Goal: Information Seeking & Learning: Learn about a topic

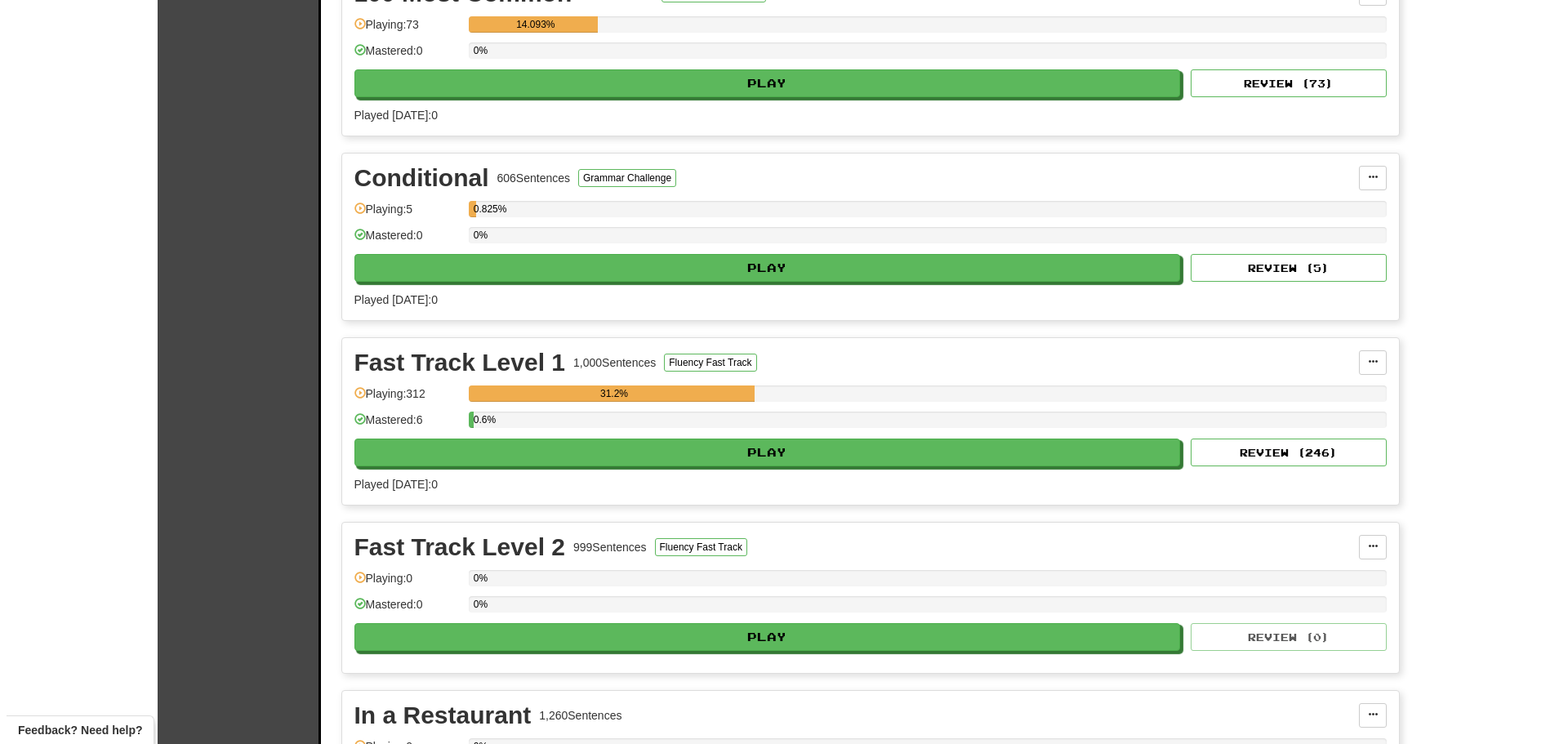
scroll to position [736, 0]
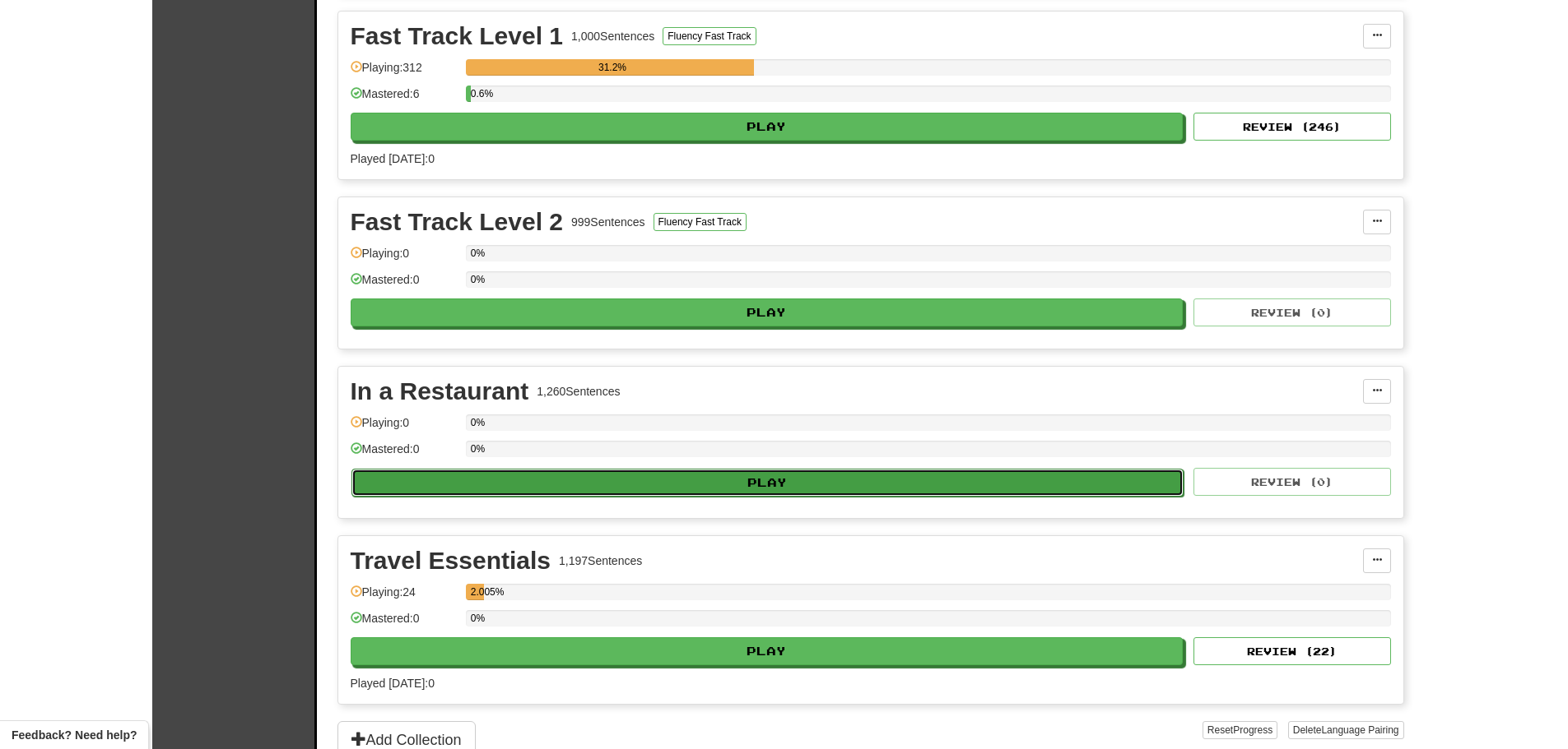
click at [843, 473] on button "Play" at bounding box center [768, 483] width 833 height 28
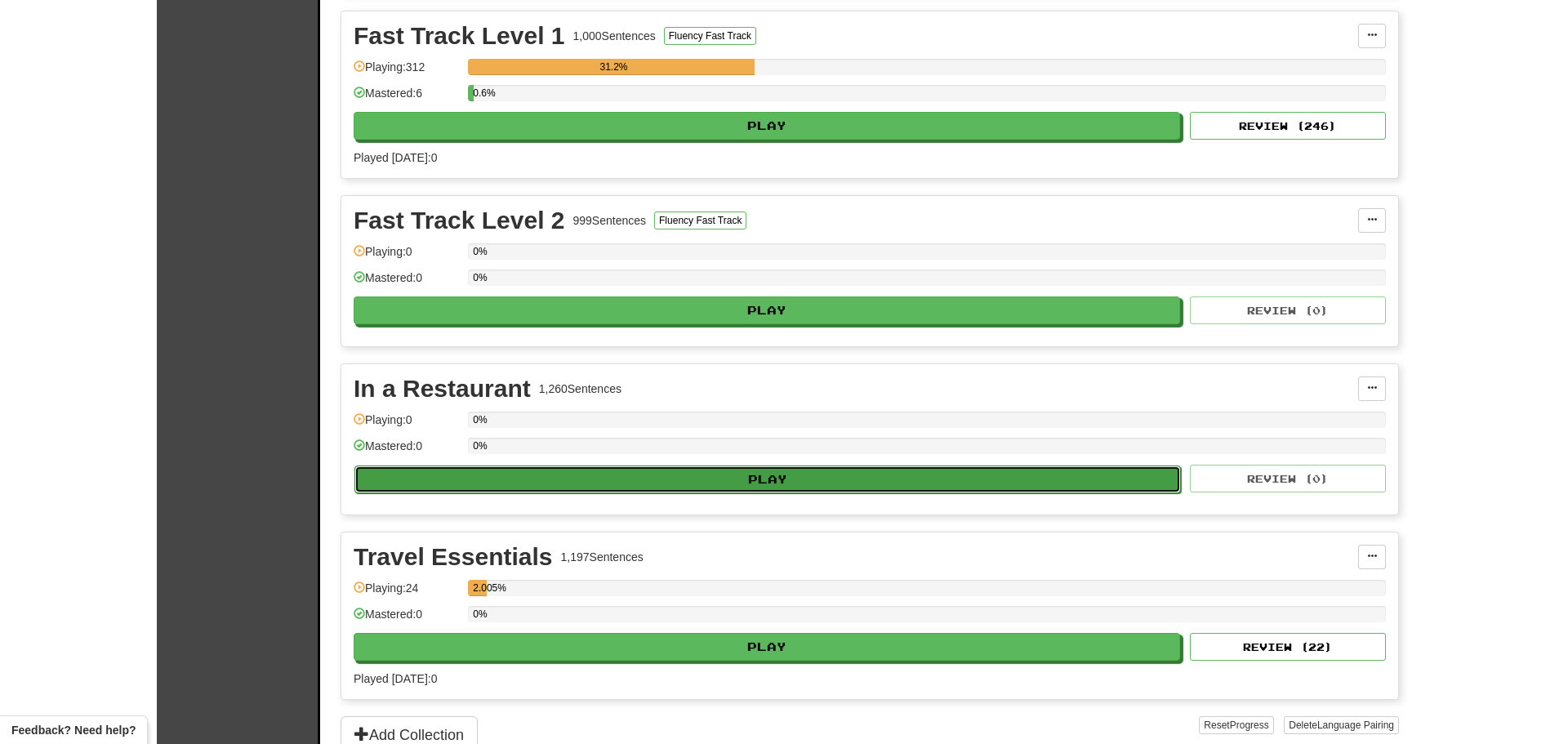
select select "**"
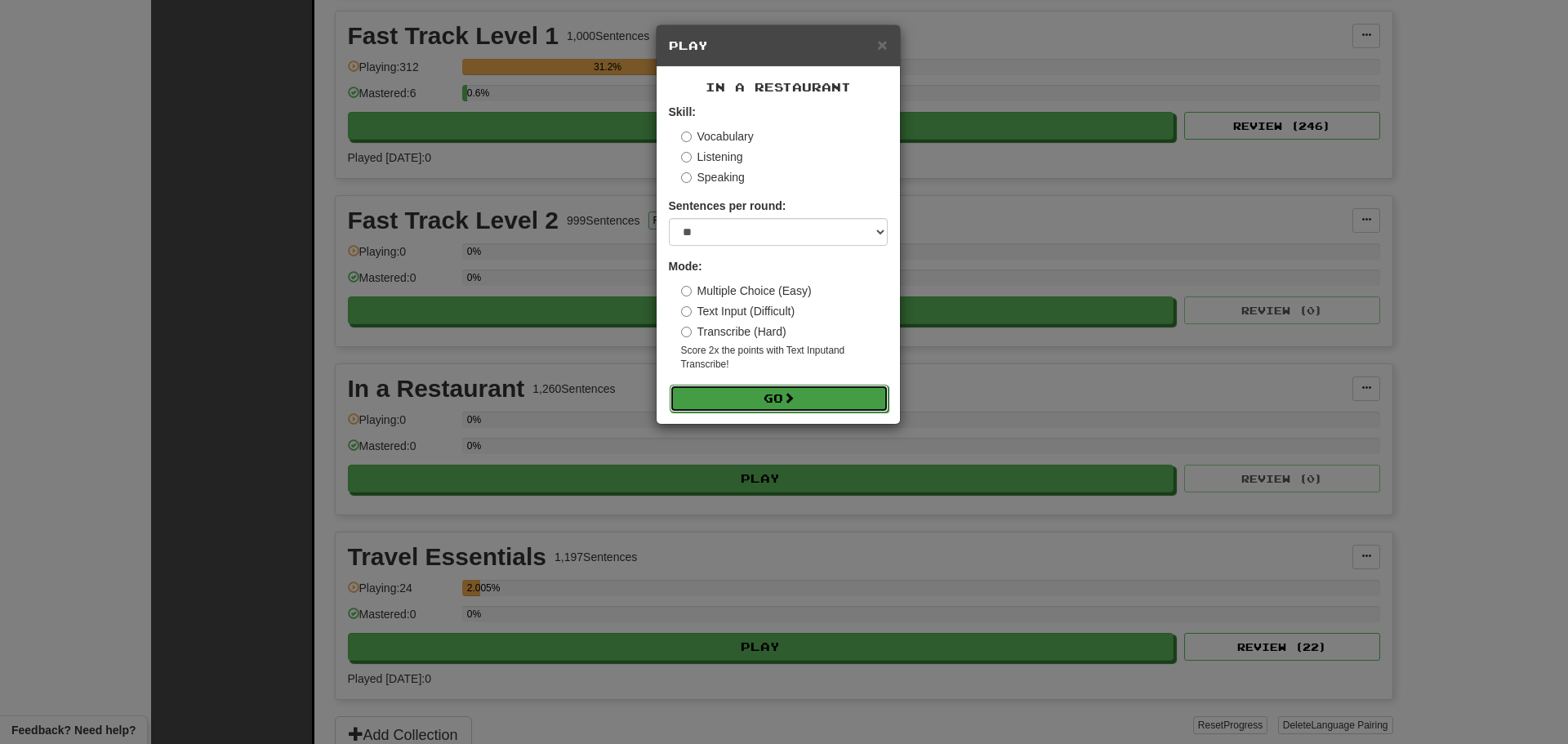
click at [782, 392] on button "Go" at bounding box center [779, 398] width 219 height 28
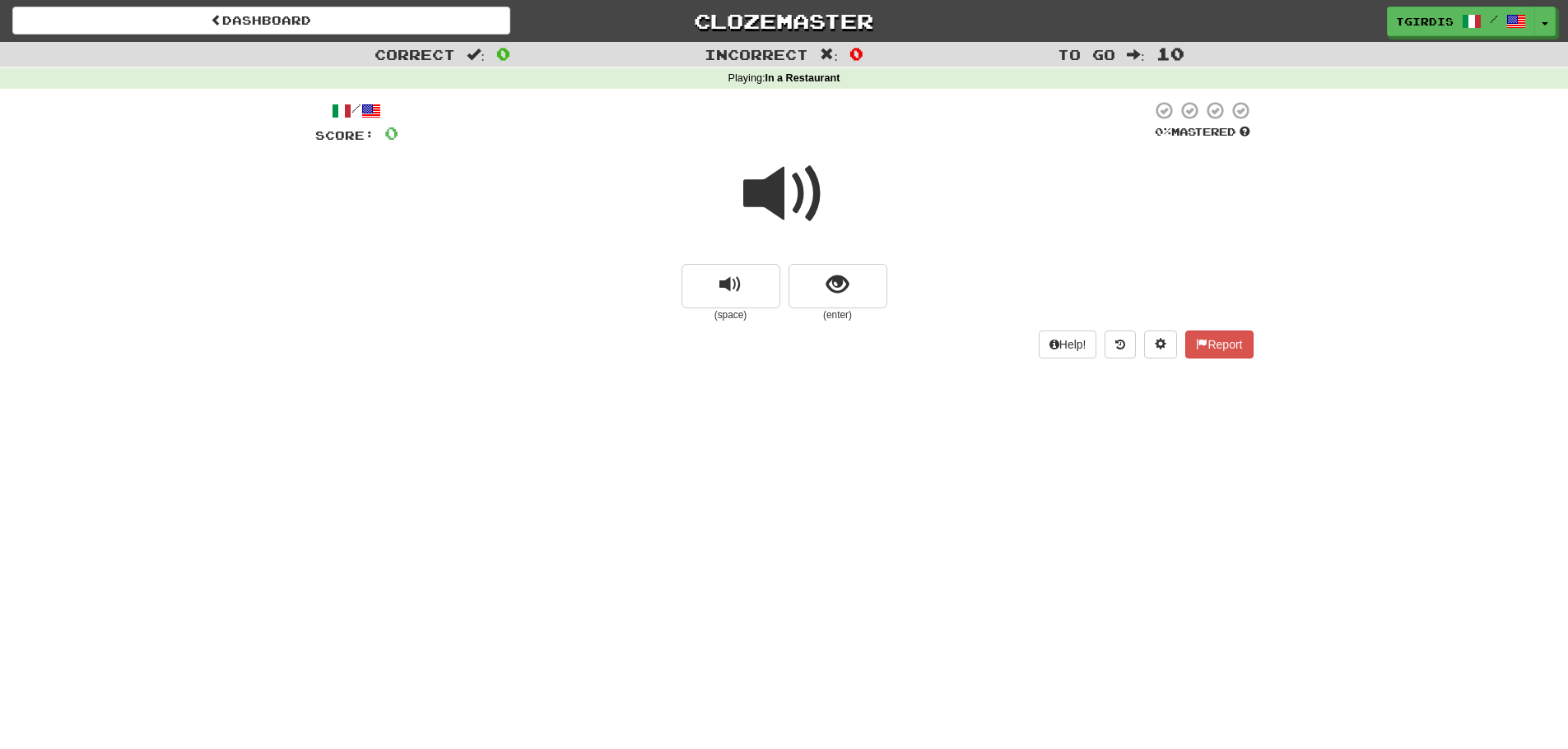
click at [789, 190] on span at bounding box center [784, 194] width 82 height 82
click at [798, 190] on span at bounding box center [784, 194] width 82 height 82
click at [785, 184] on span at bounding box center [784, 194] width 82 height 82
click at [855, 283] on button "show sentence" at bounding box center [838, 286] width 99 height 45
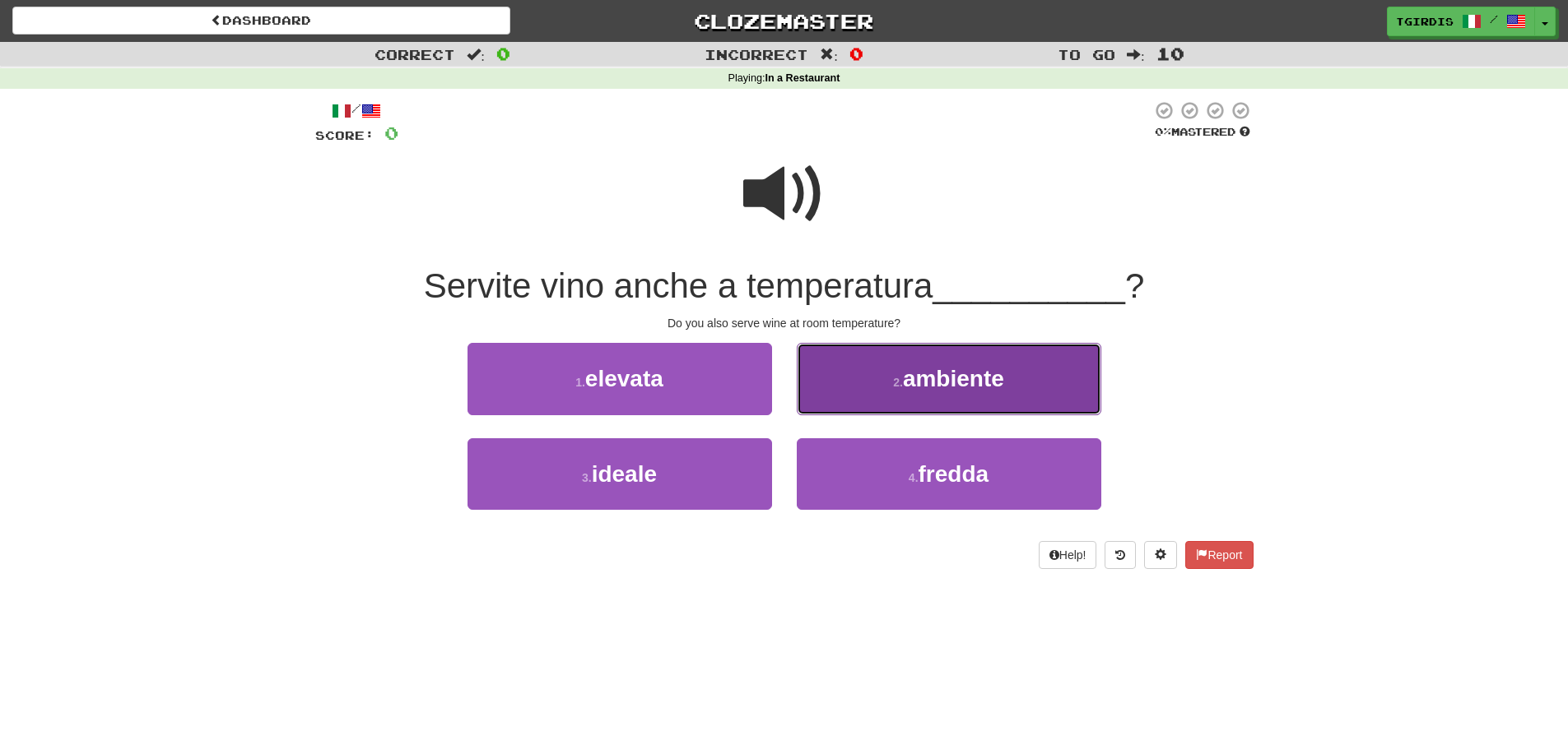
click at [980, 376] on span "ambiente" at bounding box center [953, 379] width 102 height 26
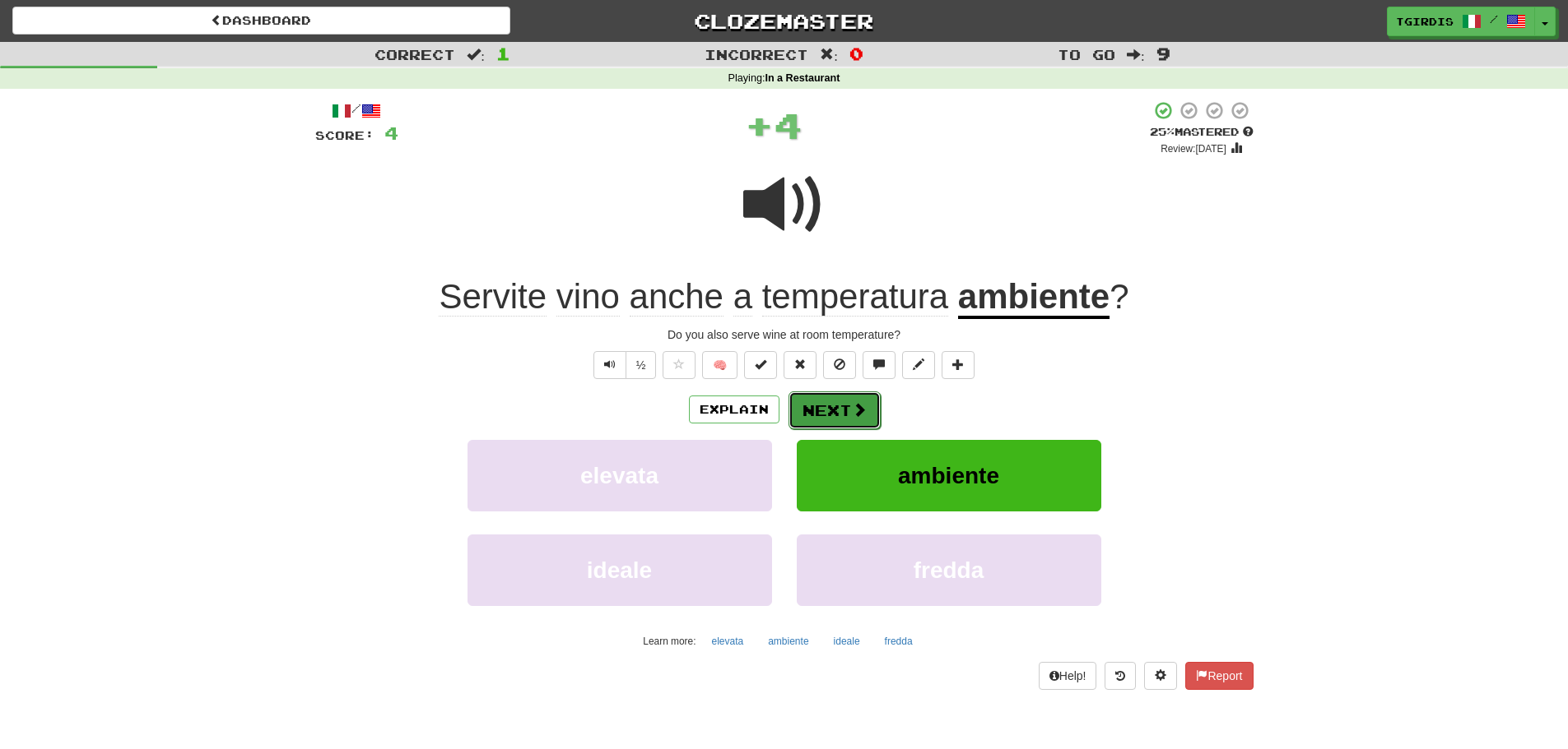
click at [839, 404] on button "Next" at bounding box center [834, 410] width 93 height 38
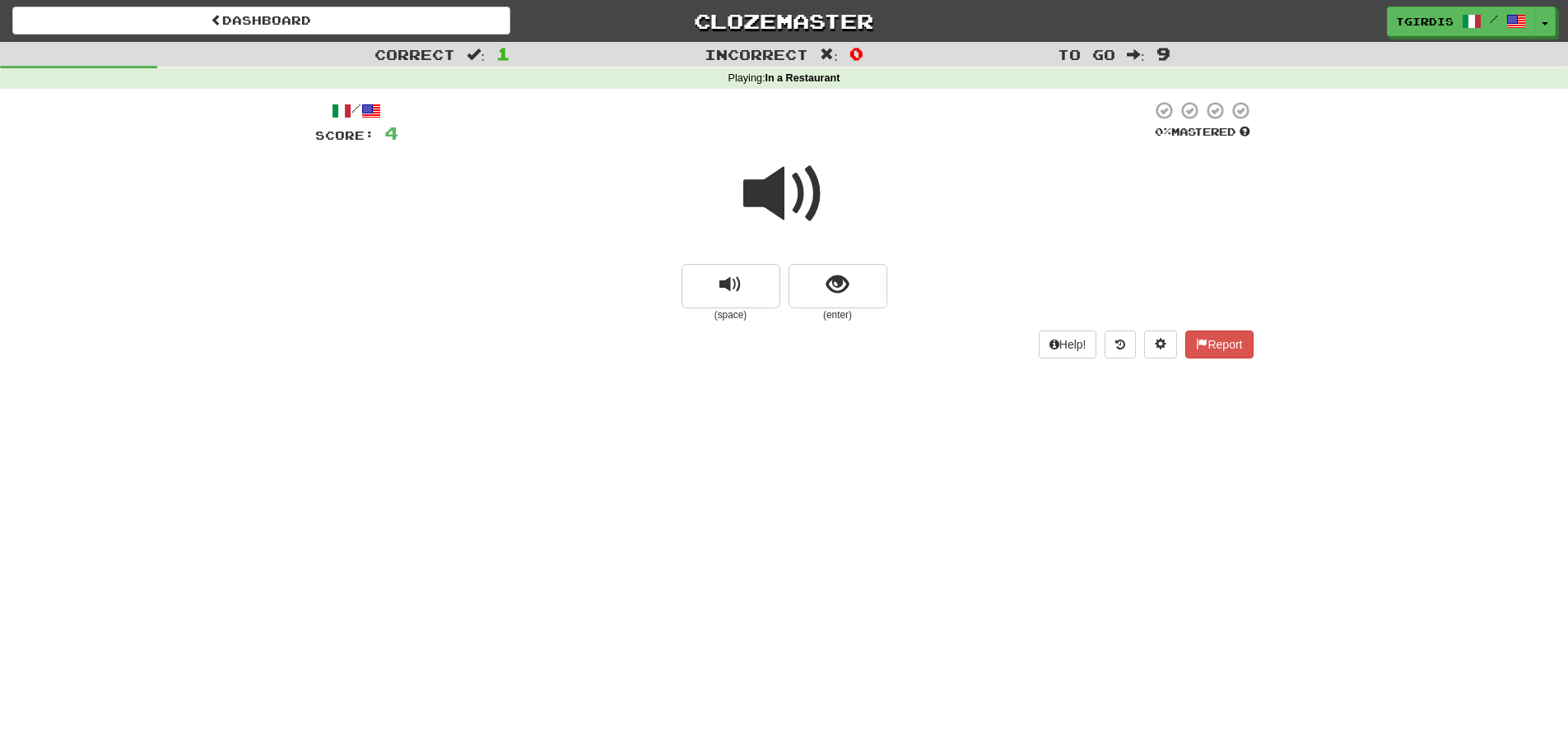
click at [785, 195] on span at bounding box center [784, 194] width 82 height 82
click at [855, 282] on button "show sentence" at bounding box center [838, 286] width 99 height 45
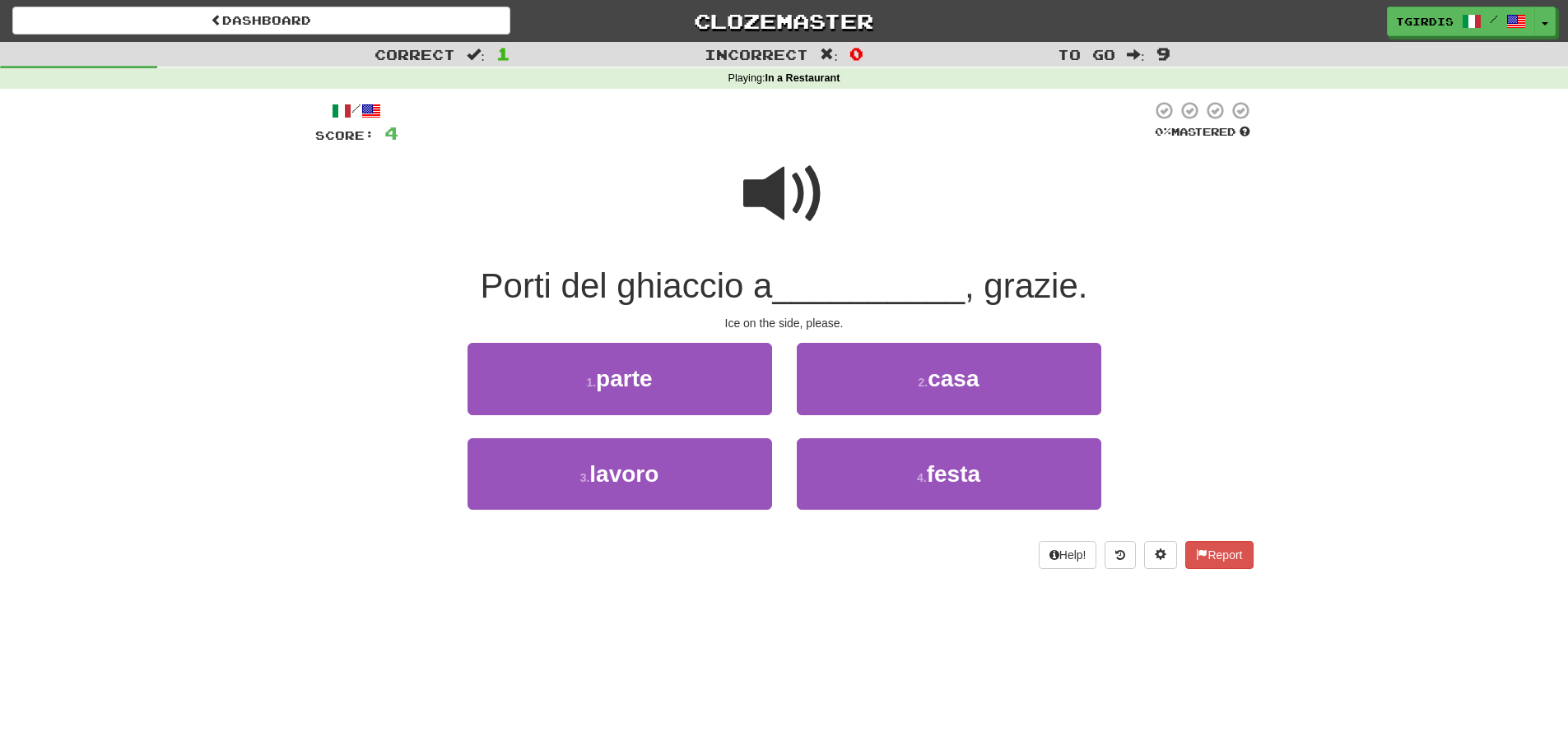
click at [844, 180] on div at bounding box center [784, 205] width 938 height 117
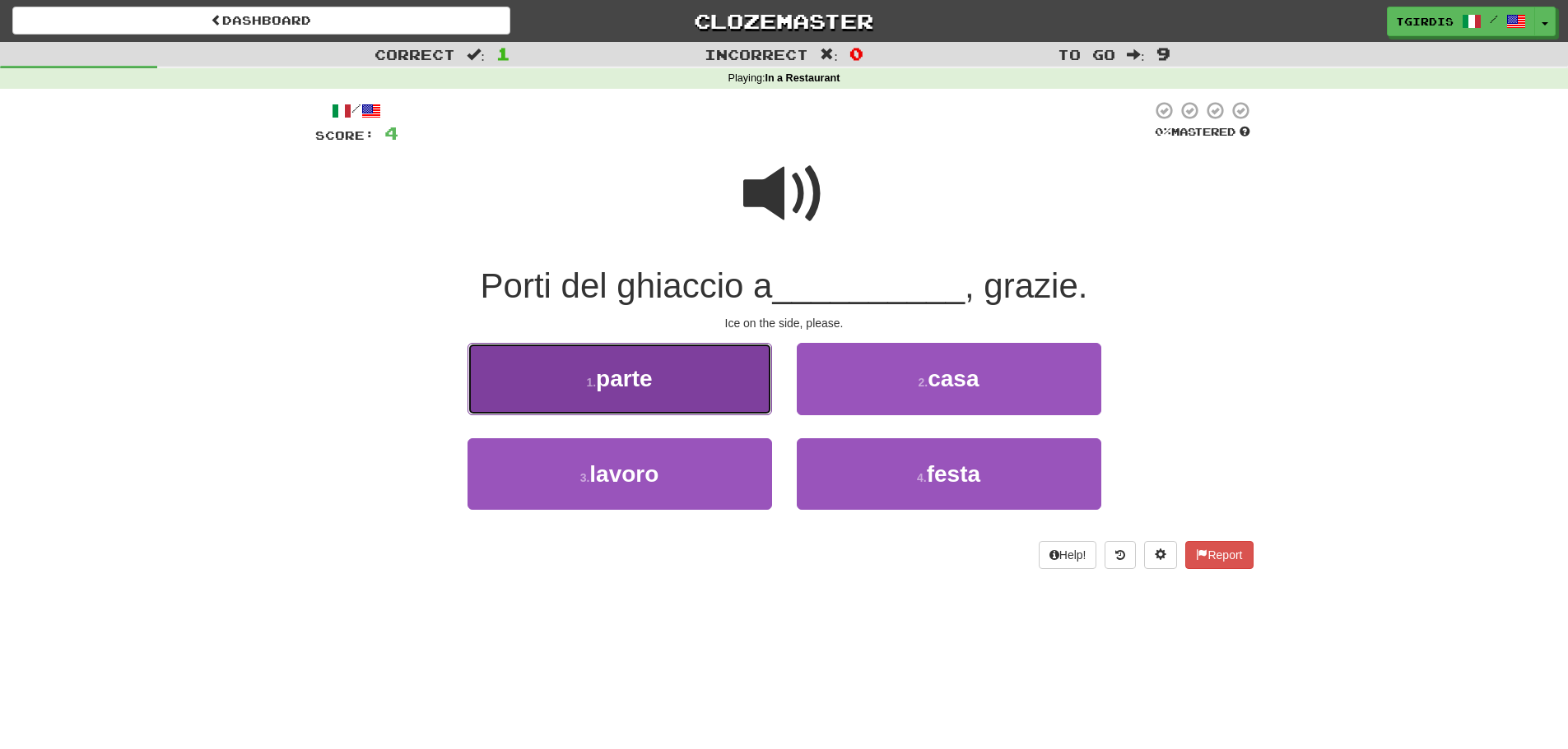
click at [676, 386] on button "1 . parte" at bounding box center [619, 379] width 304 height 71
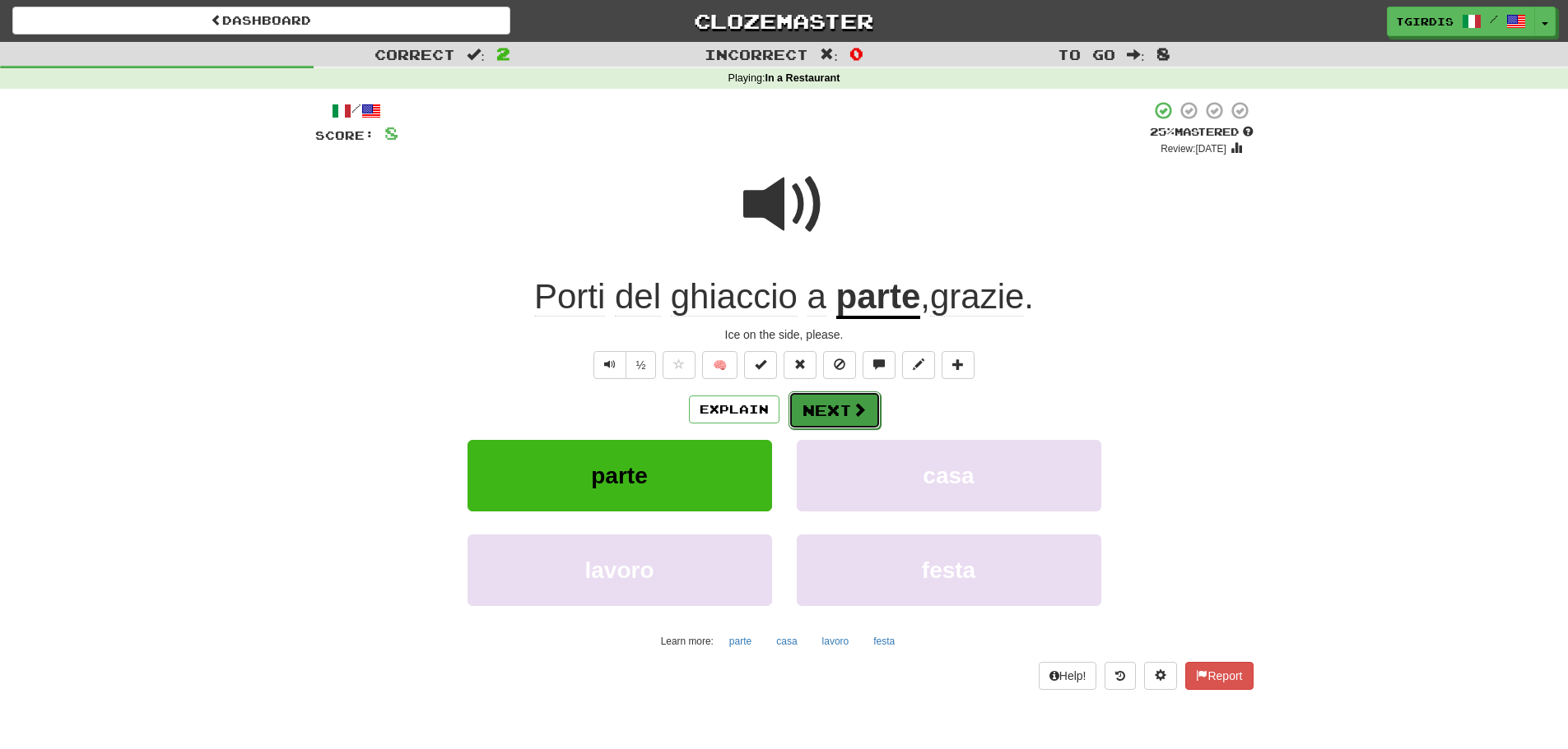
click at [842, 403] on button "Next" at bounding box center [834, 410] width 93 height 38
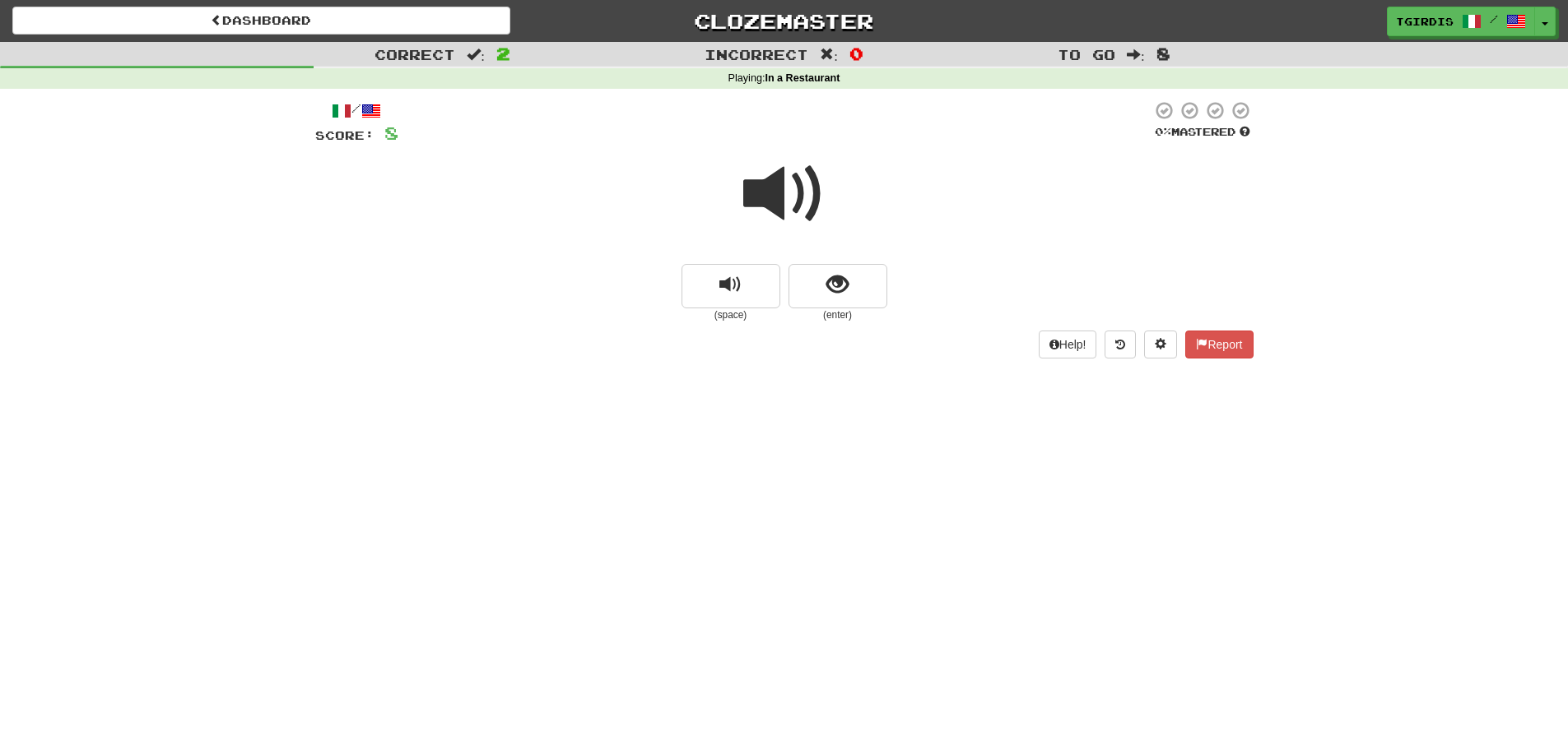
click at [782, 199] on span at bounding box center [784, 194] width 82 height 82
click at [782, 193] on span at bounding box center [784, 194] width 82 height 82
click at [843, 287] on span "show sentence" at bounding box center [837, 285] width 22 height 22
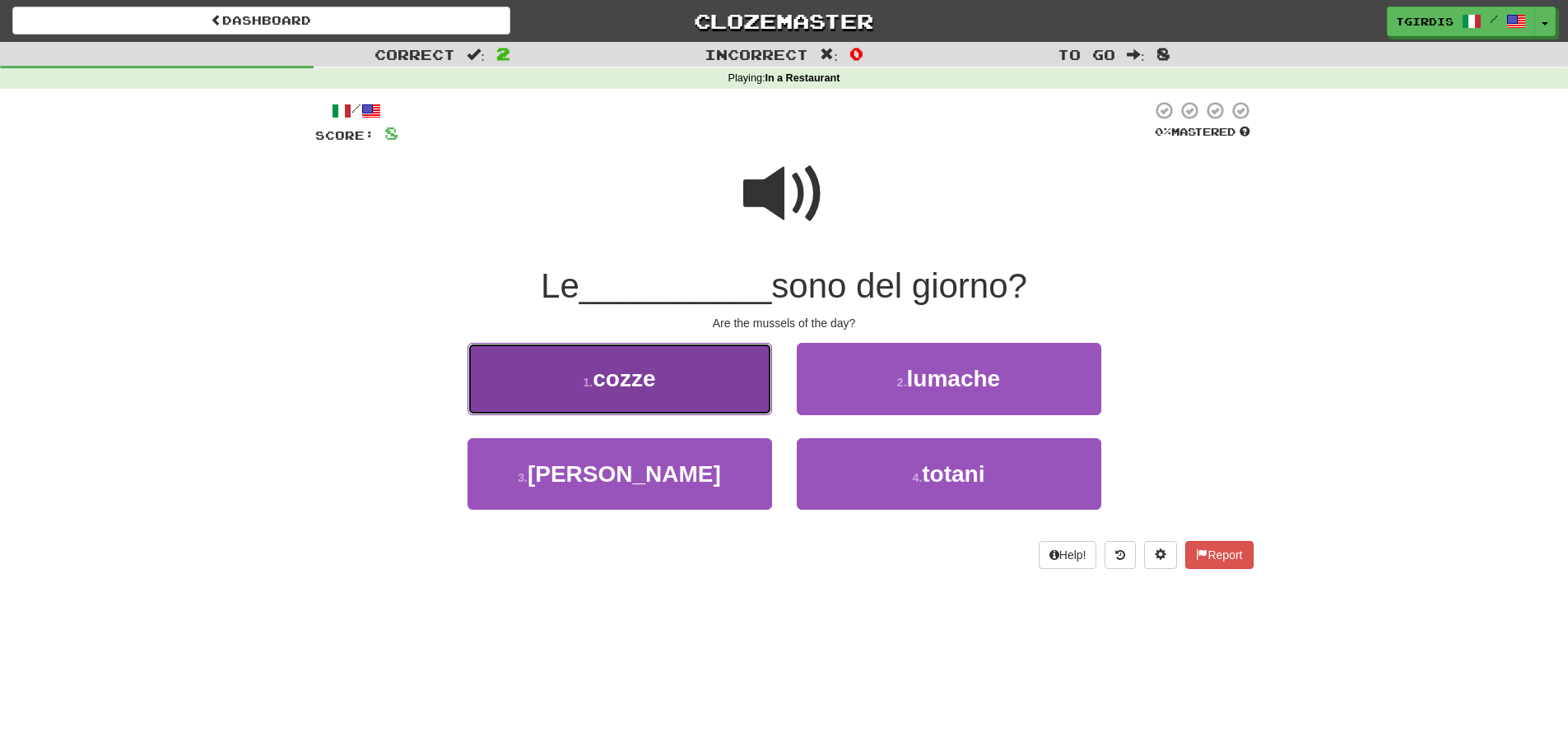
click at [662, 393] on button "1 . cozze" at bounding box center [619, 379] width 304 height 71
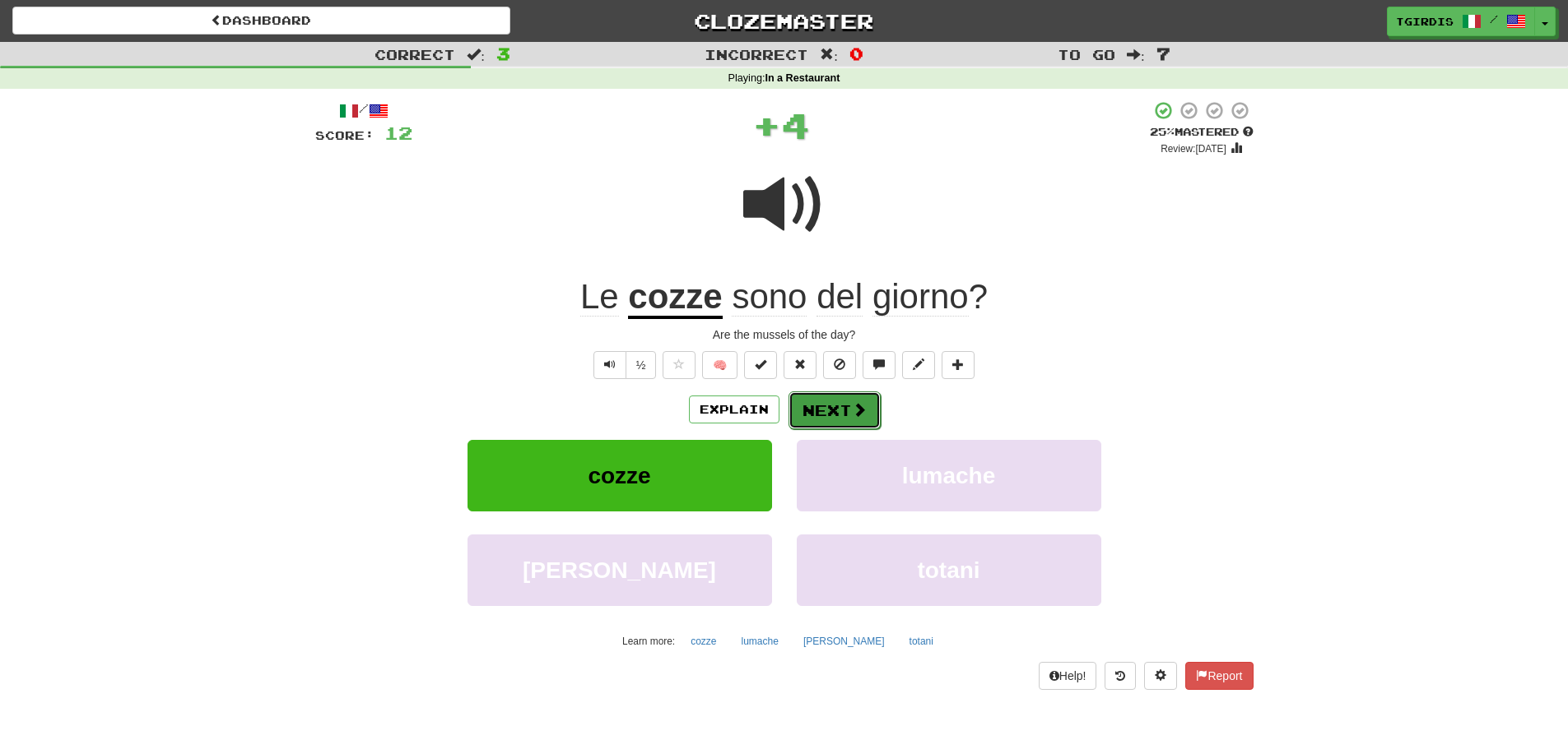
click at [833, 413] on button "Next" at bounding box center [834, 410] width 93 height 38
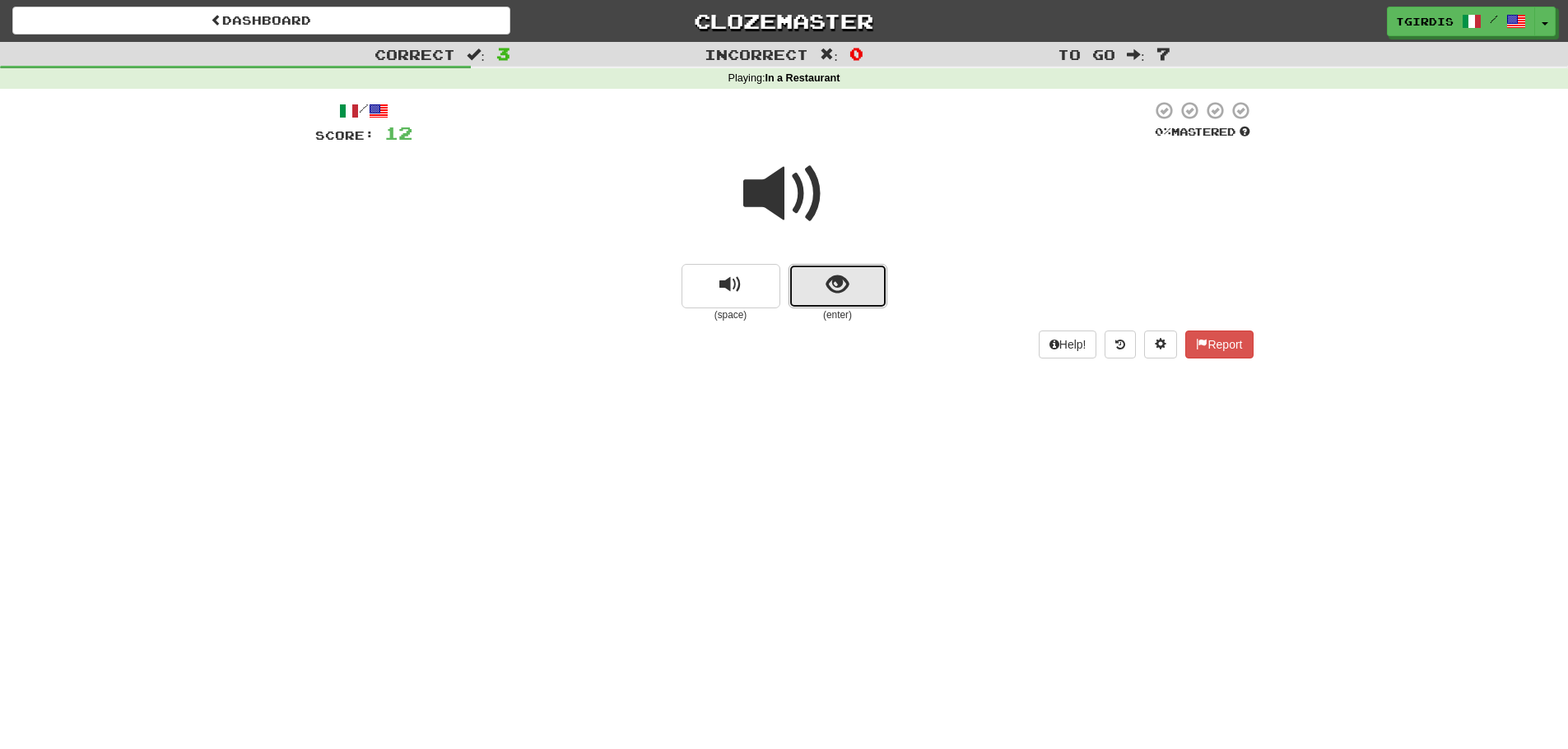
click at [854, 284] on button "show sentence" at bounding box center [838, 286] width 99 height 45
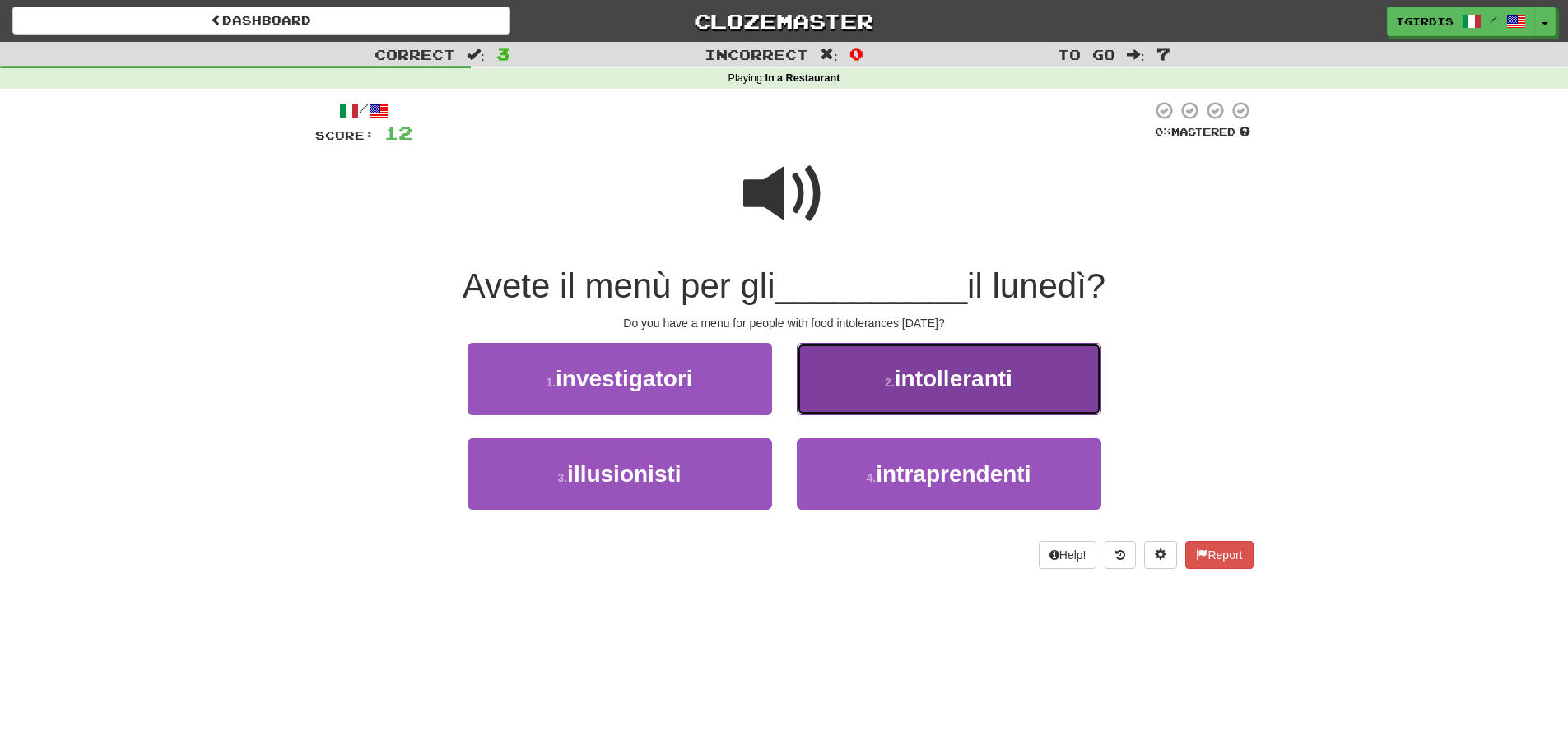
click at [1033, 382] on button "2 . intolleranti" at bounding box center [949, 379] width 304 height 71
